Goal: Task Accomplishment & Management: Complete application form

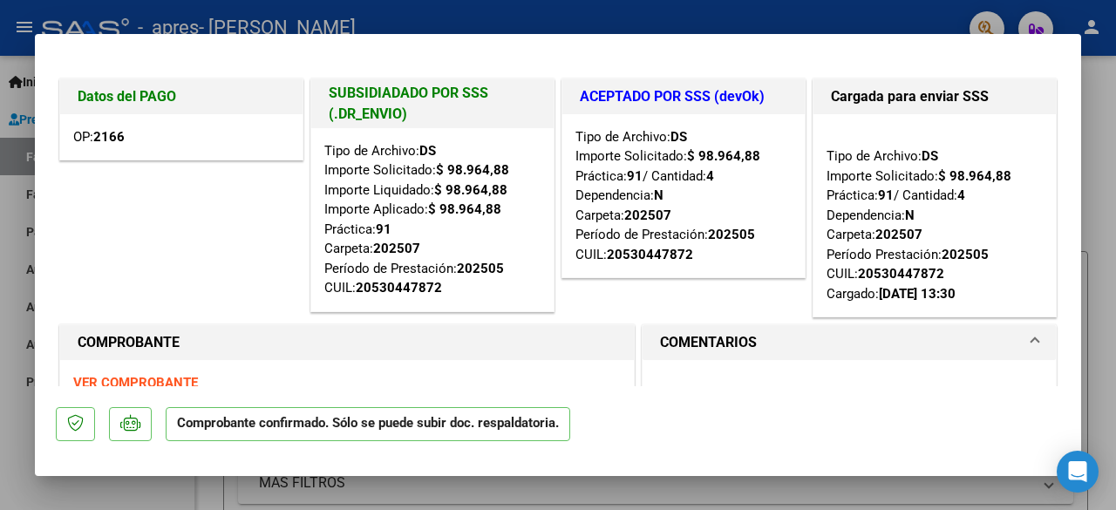
click at [1097, 85] on div at bounding box center [558, 255] width 1116 height 510
type input "$ 0,00"
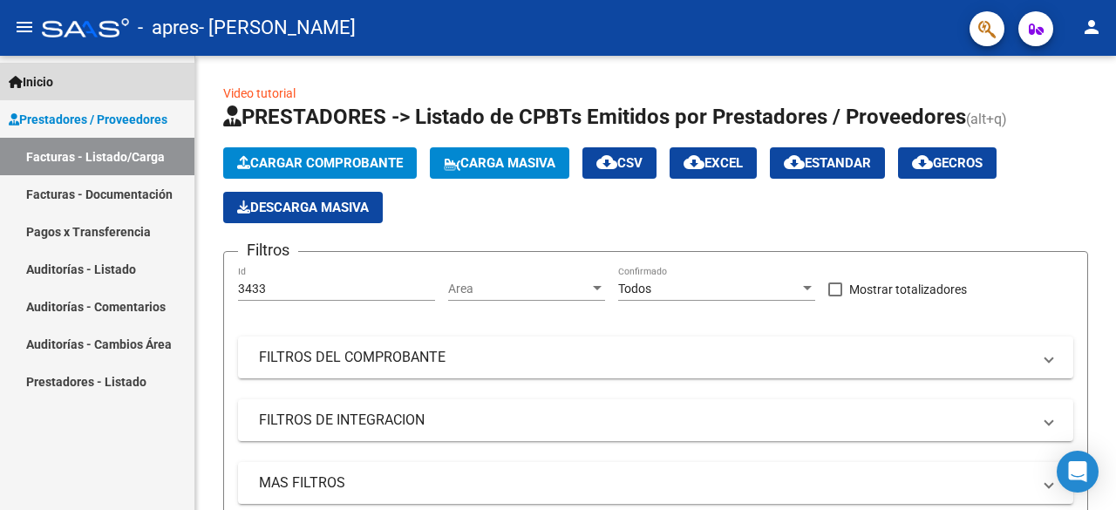
click at [49, 83] on span "Inicio" at bounding box center [31, 81] width 44 height 19
